Goal: Information Seeking & Learning: Learn about a topic

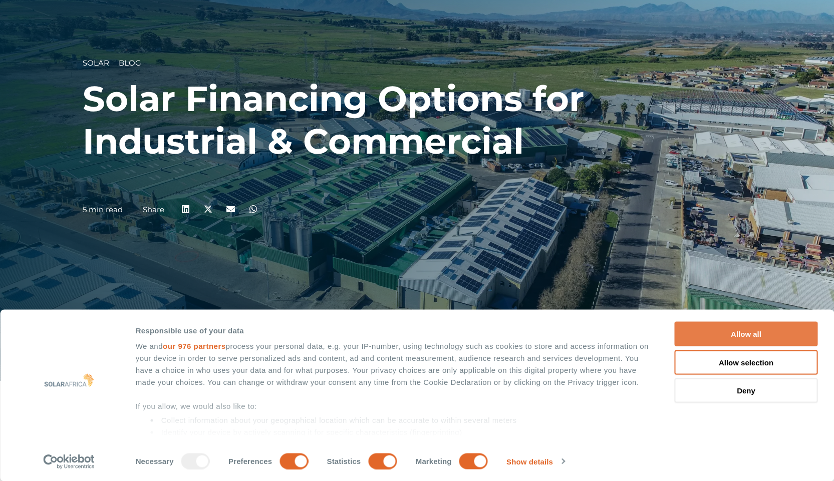
click at [745, 329] on button "Allow all" at bounding box center [746, 334] width 143 height 25
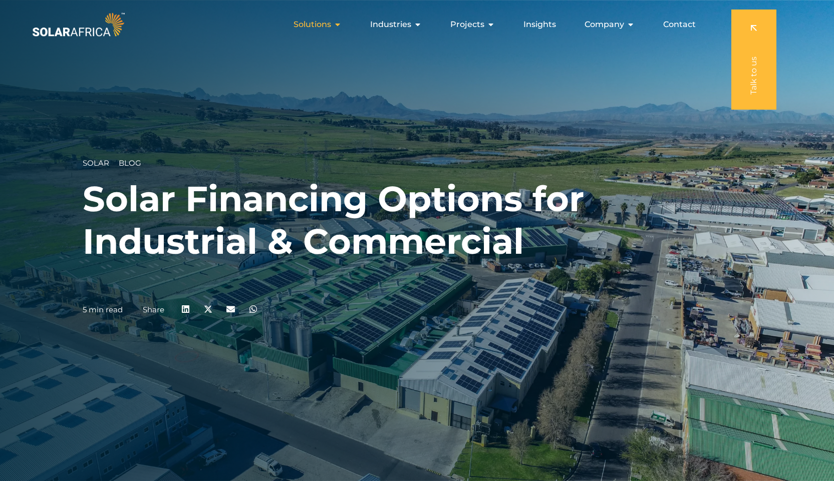
click at [338, 25] on icon "Menu" at bounding box center [337, 25] width 8 height 8
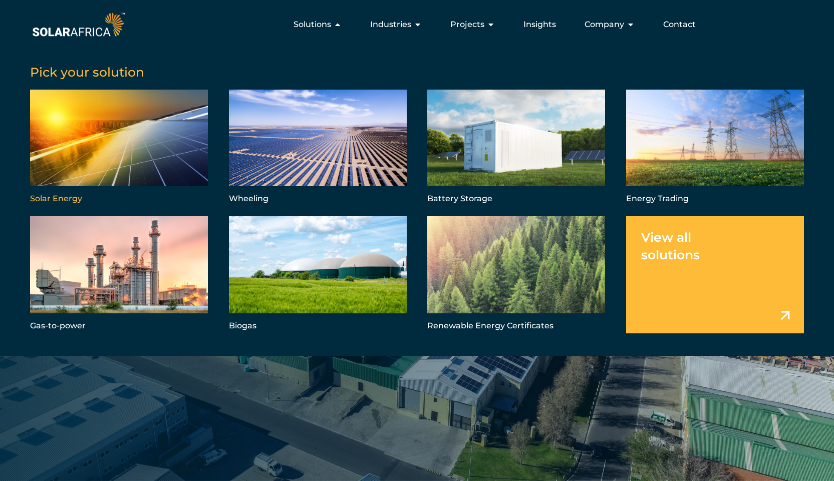
click at [95, 148] on link "Menu" at bounding box center [119, 148] width 178 height 117
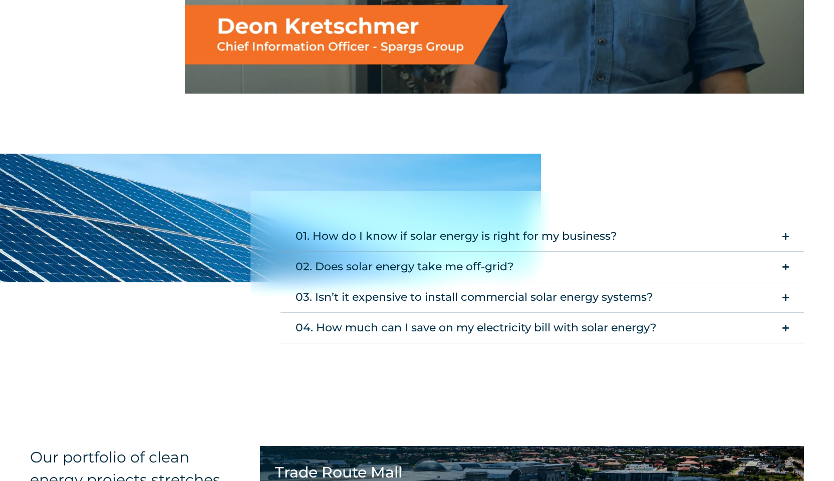
scroll to position [1803, 0]
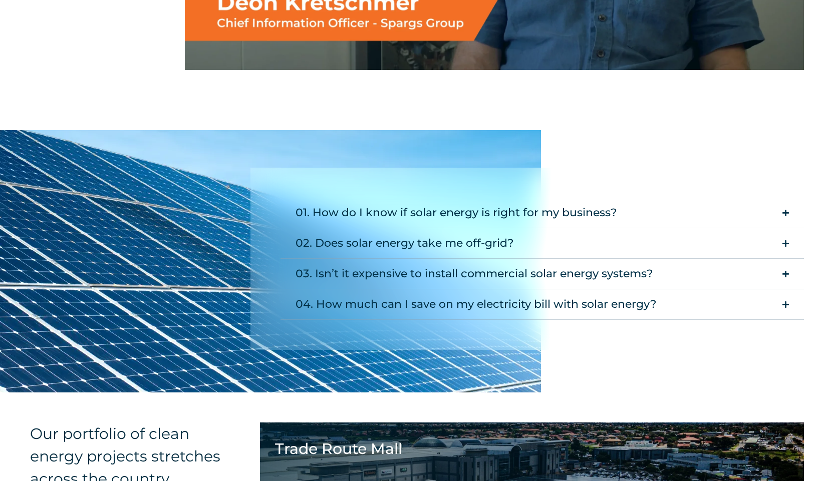
click at [786, 213] on icon "Accordion. Open links with Enter or Space, close with Escape, and navigate with…" at bounding box center [785, 213] width 7 height 8
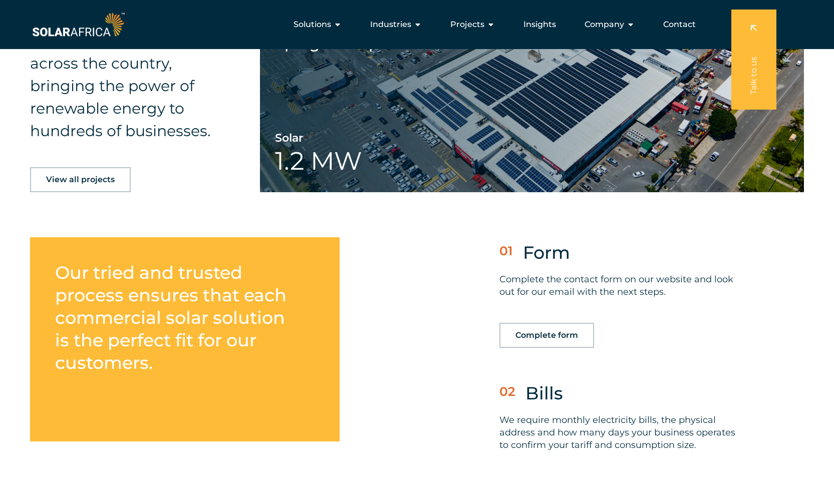
scroll to position [2654, 0]
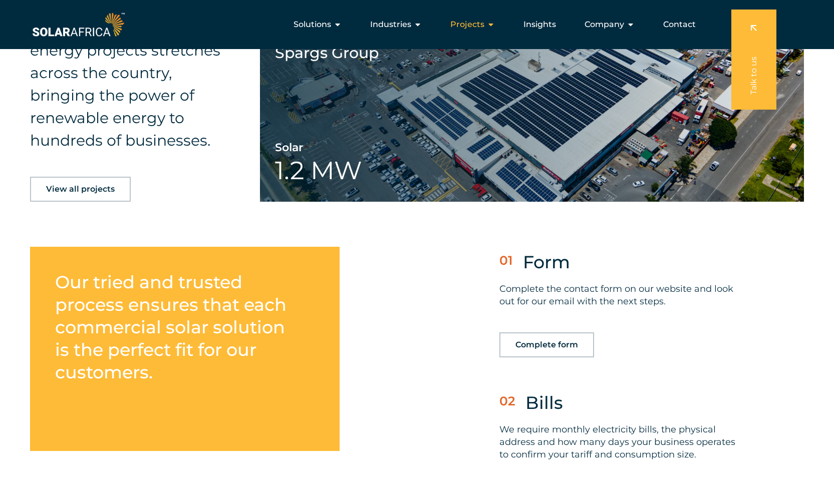
click at [473, 25] on span "Projects" at bounding box center [467, 25] width 34 height 12
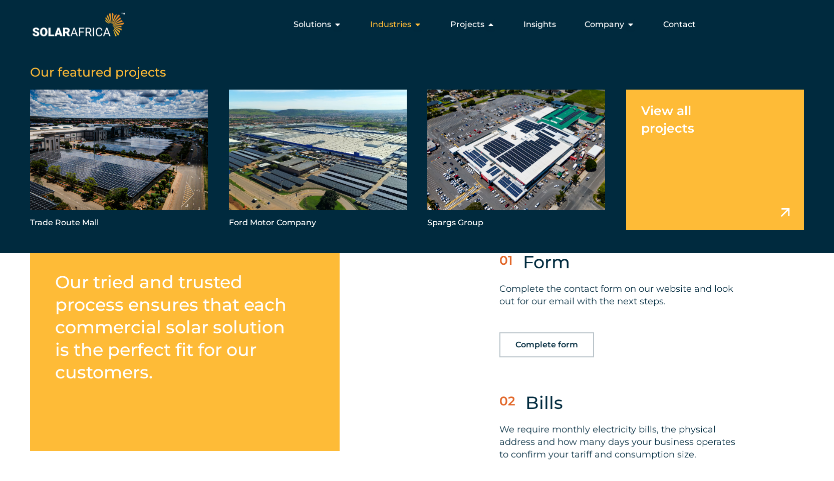
click at [389, 26] on span "Industries" at bounding box center [390, 25] width 41 height 12
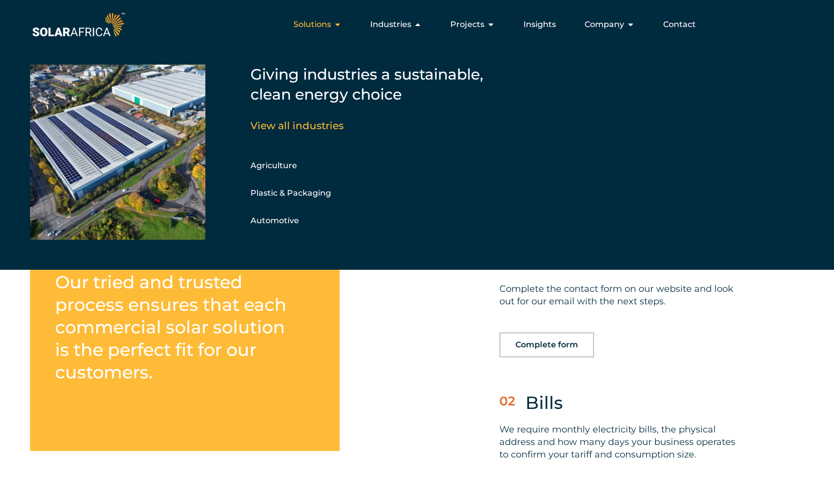
click at [331, 26] on span "Solutions" at bounding box center [312, 25] width 38 height 12
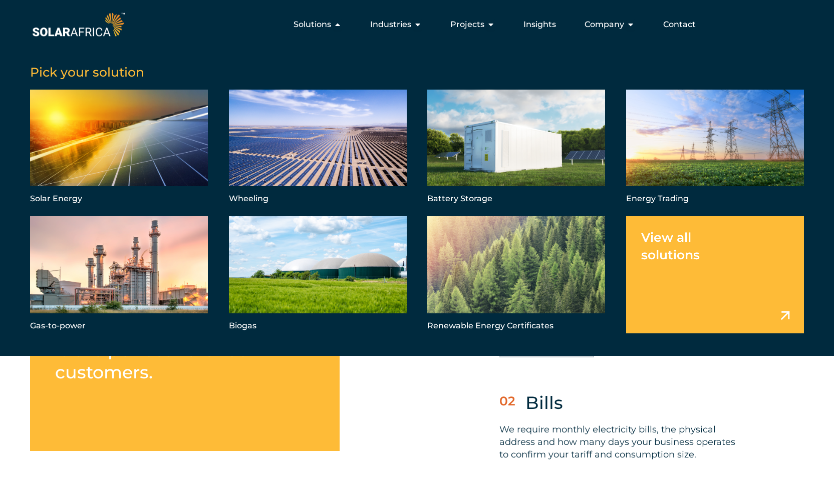
click at [672, 238] on link "Menu" at bounding box center [715, 274] width 178 height 117
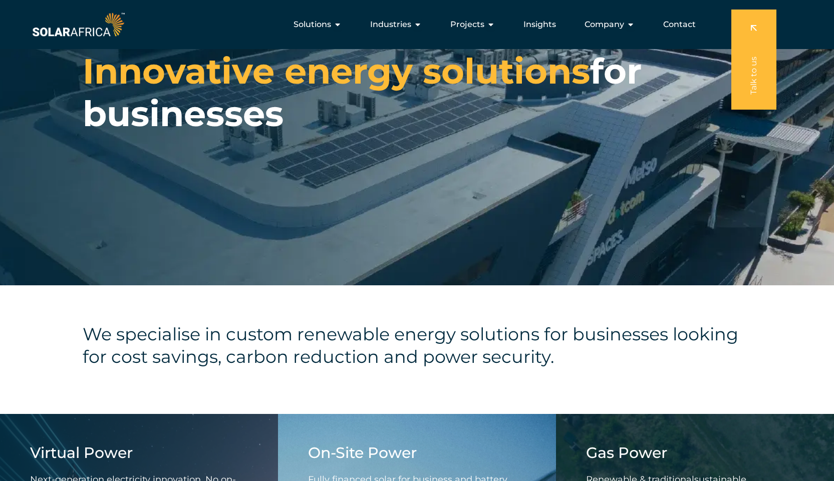
scroll to position [74, 0]
